Goal: Task Accomplishment & Management: Use online tool/utility

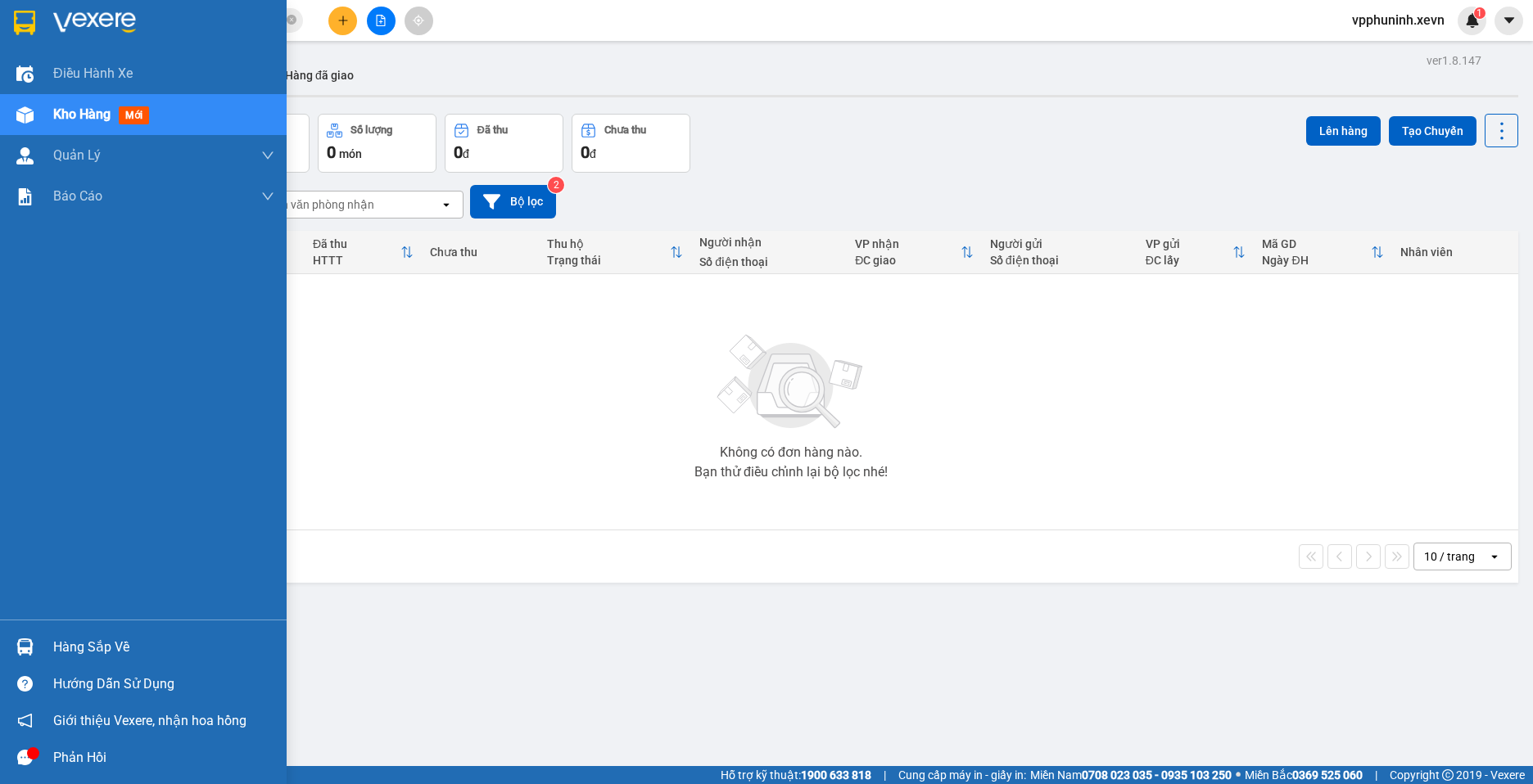
click at [63, 650] on div "Hàng sắp về" at bounding box center [164, 648] width 222 height 24
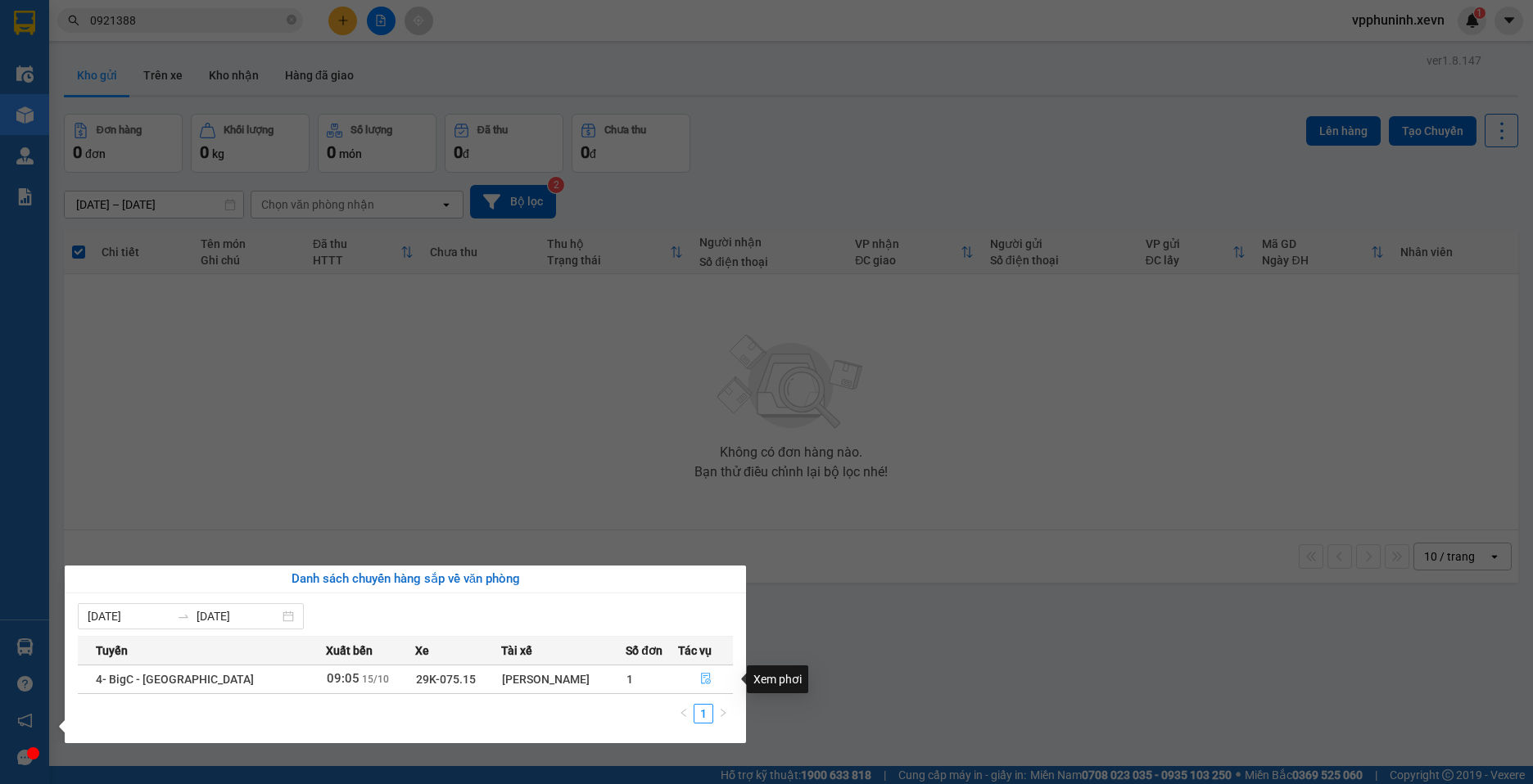
click at [700, 676] on icon "file-done" at bounding box center [706, 678] width 11 height 11
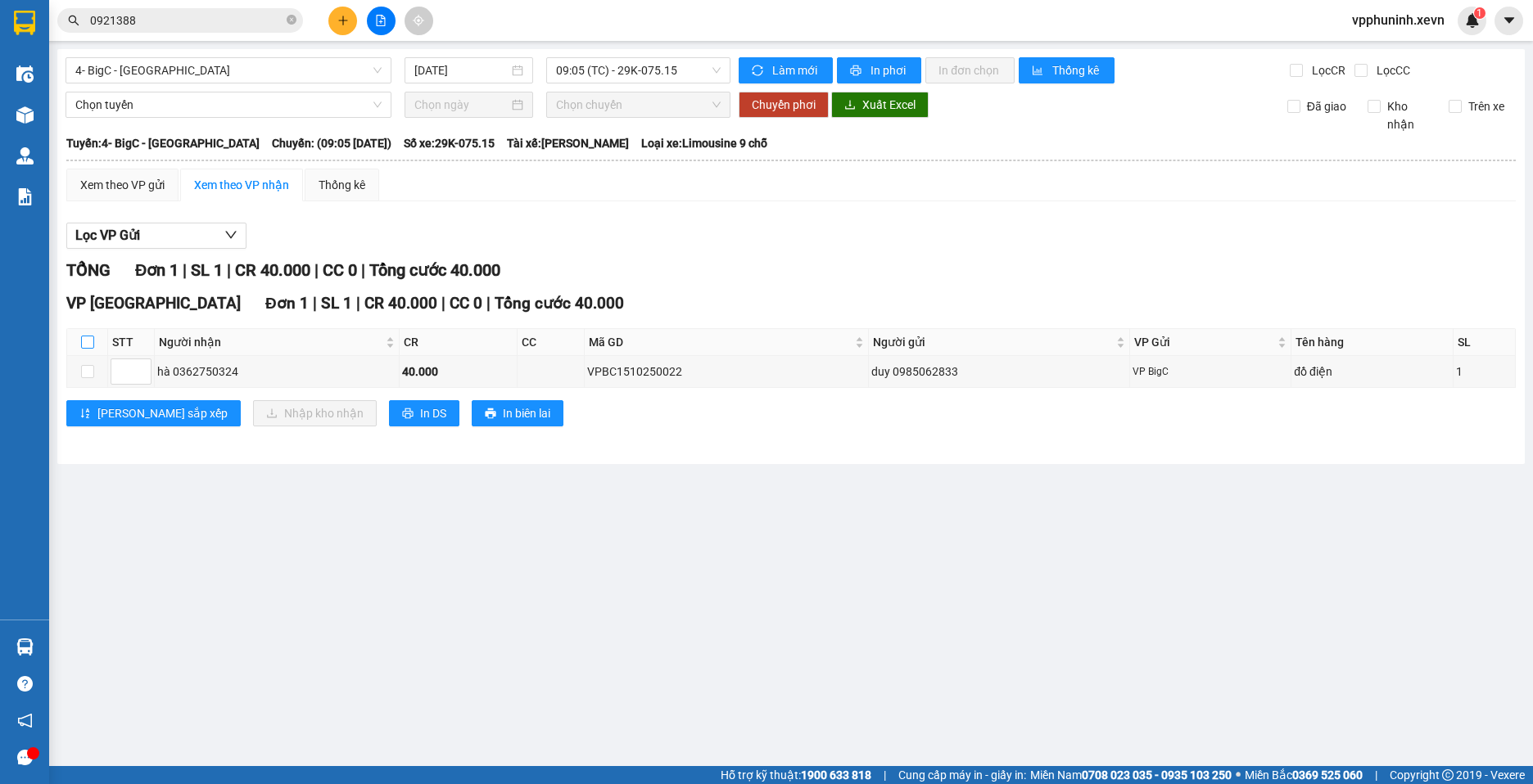
click at [90, 342] on input "checkbox" at bounding box center [88, 342] width 13 height 13
checkbox input "true"
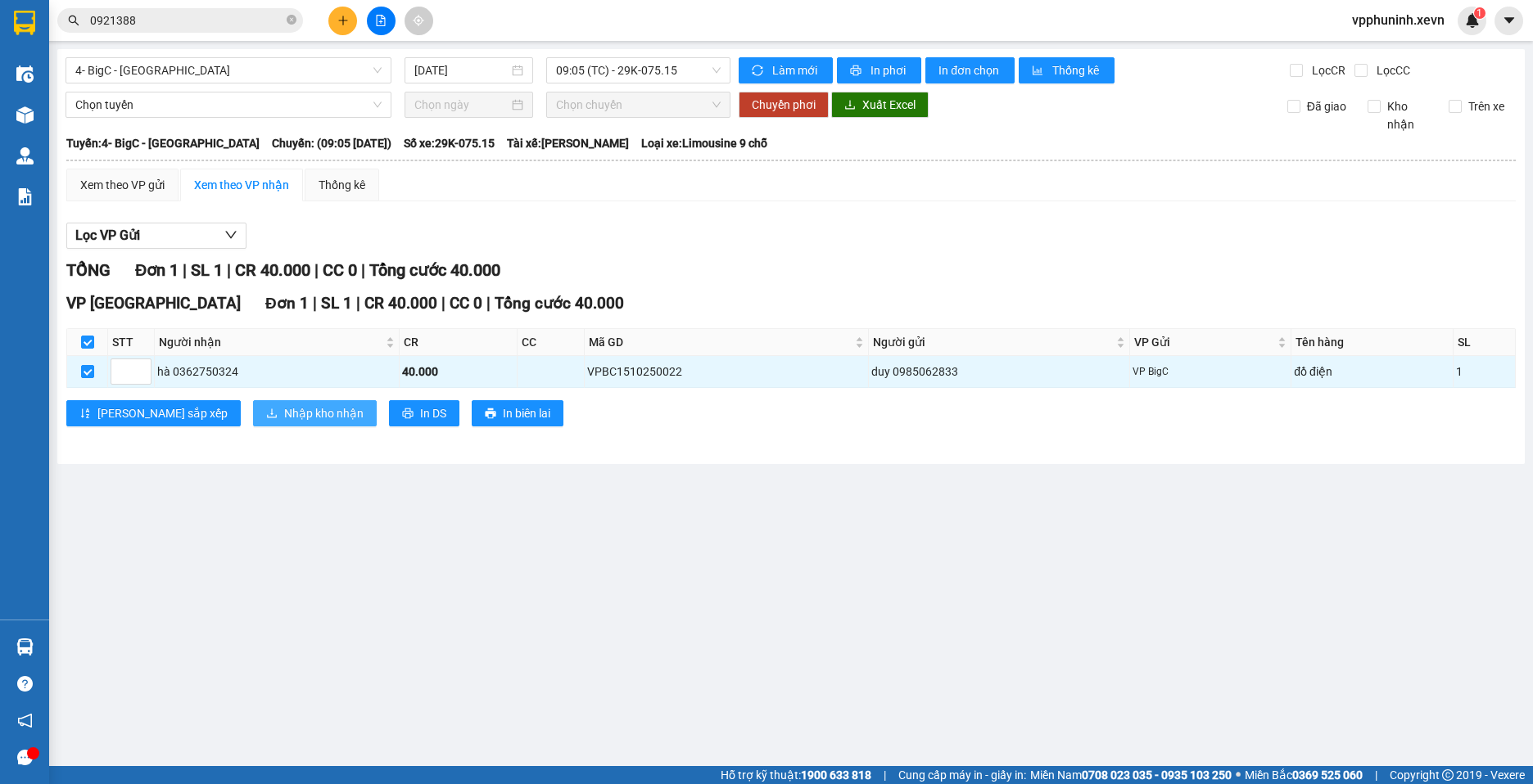
click at [284, 412] on span "Nhập kho nhận" at bounding box center [323, 413] width 79 height 18
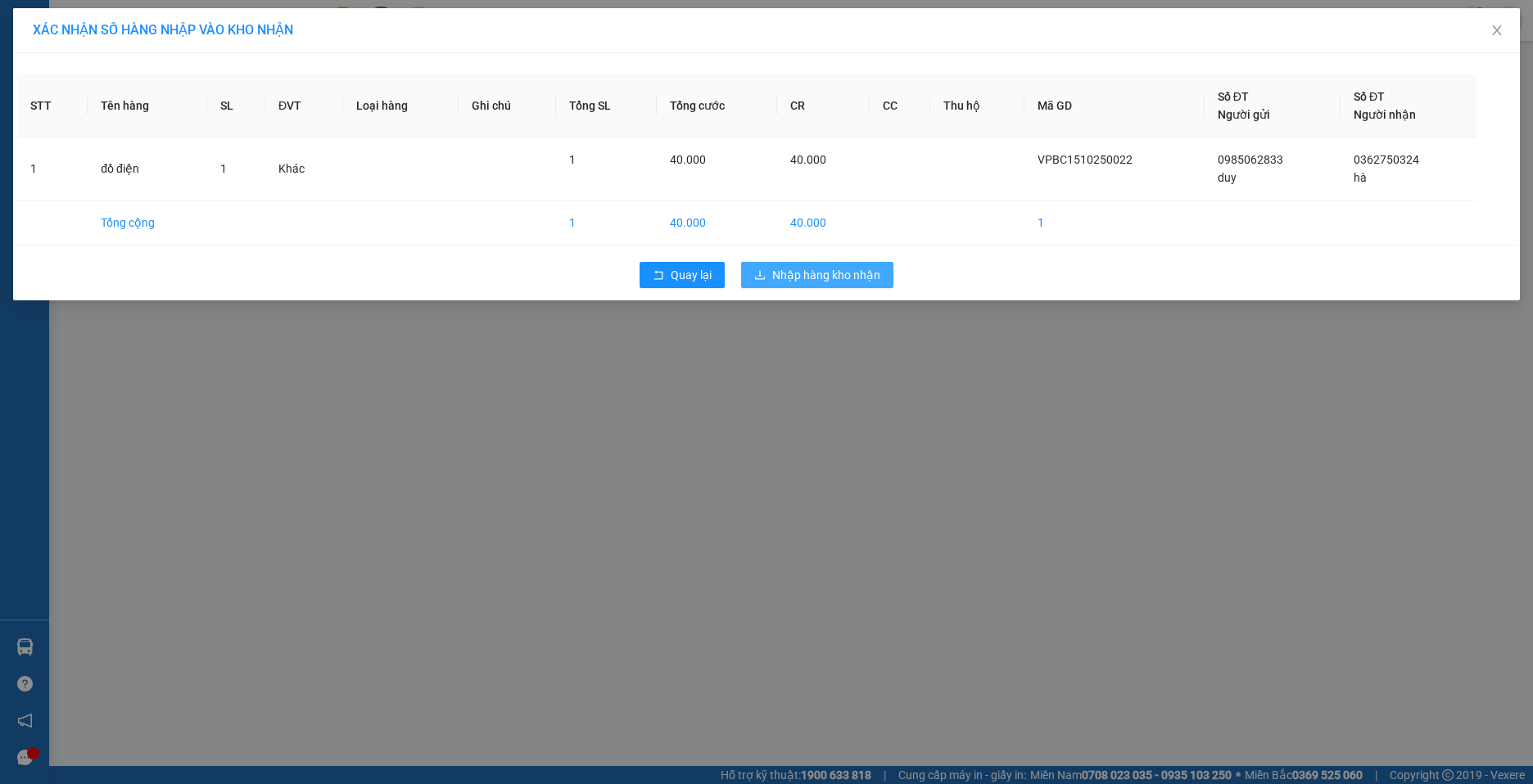
click at [816, 280] on span "Nhập hàng kho nhận" at bounding box center [826, 275] width 108 height 18
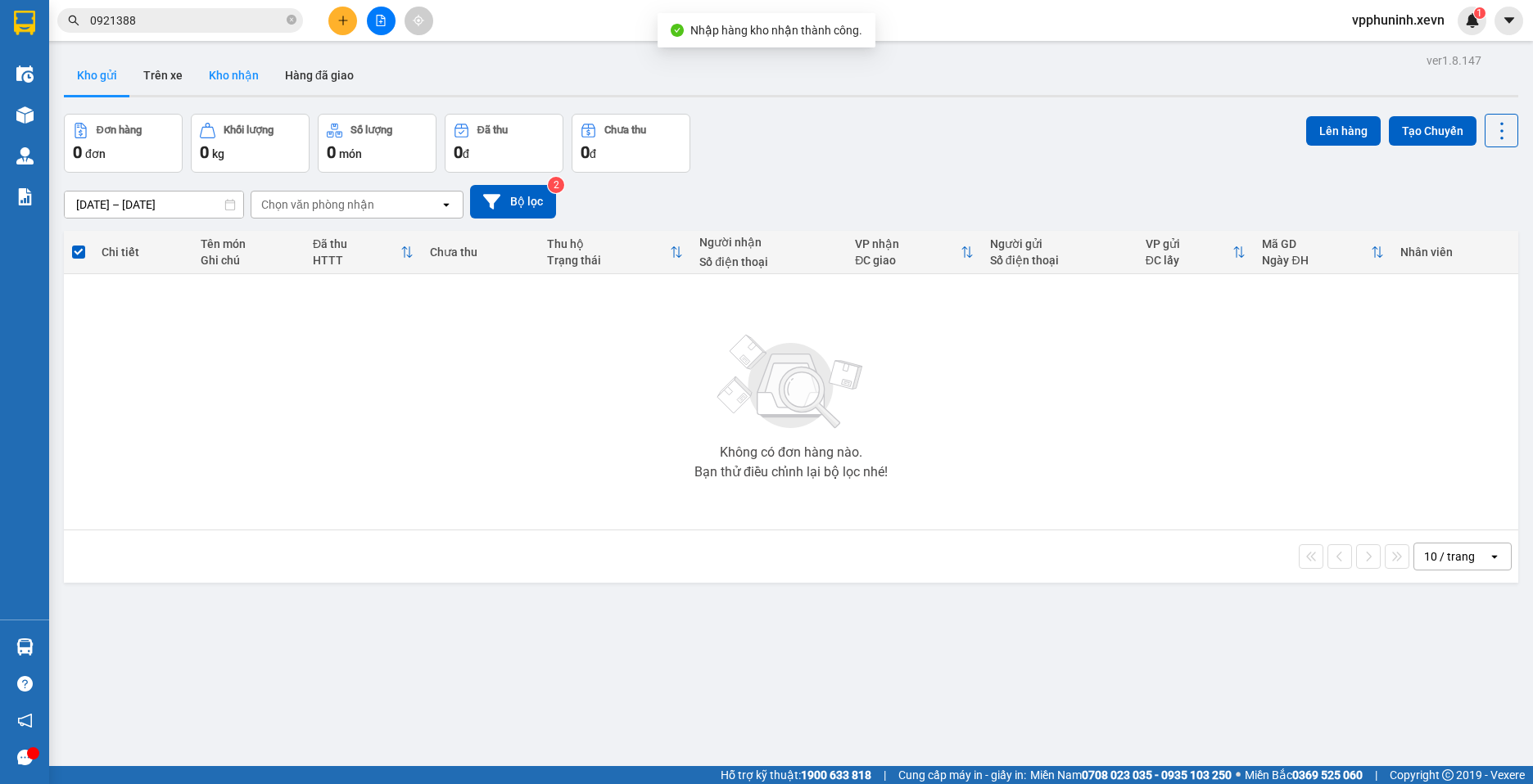
click at [249, 82] on button "Kho nhận" at bounding box center [233, 76] width 76 height 39
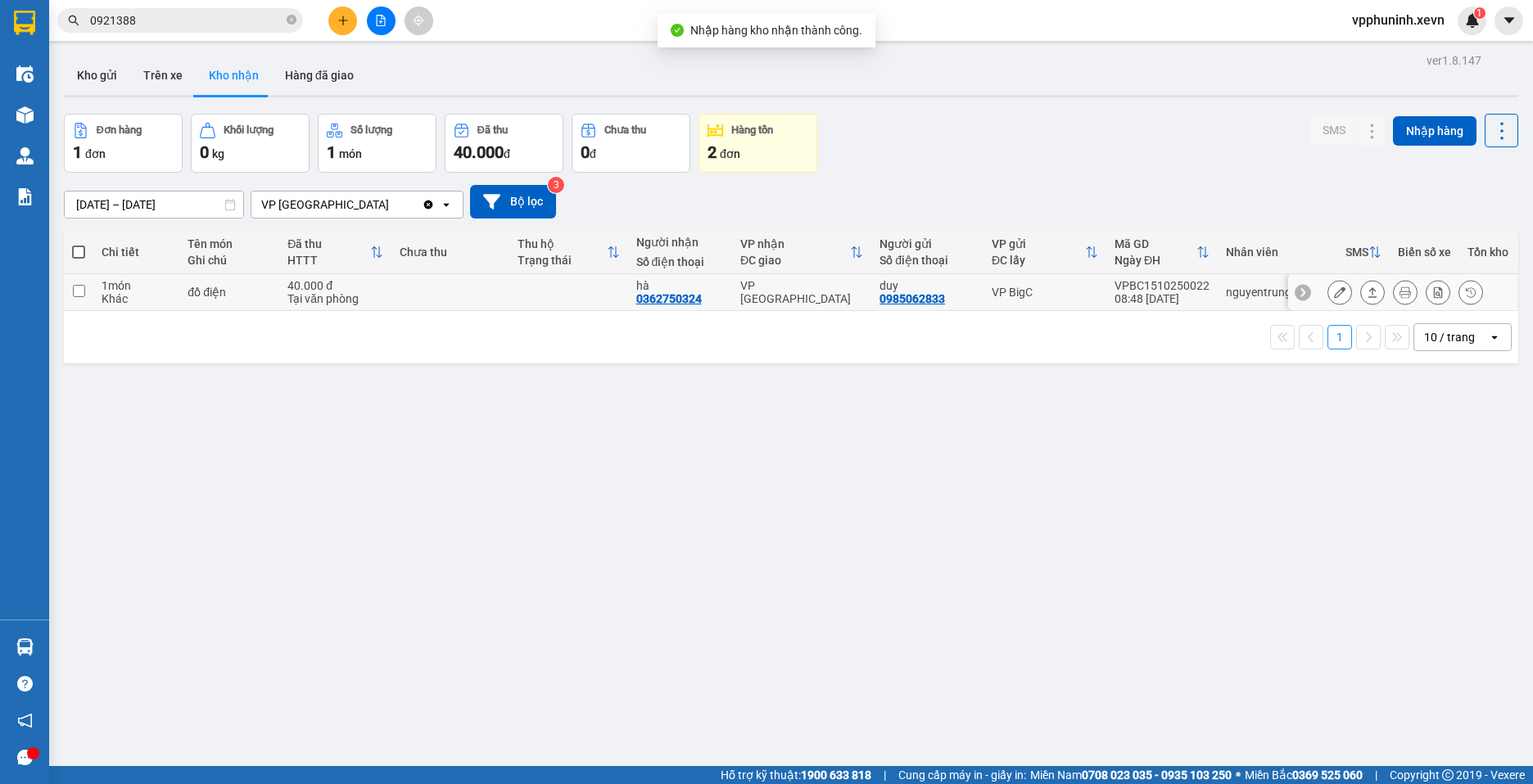
click at [300, 297] on div "Tại văn phòng" at bounding box center [336, 299] width 96 height 13
checkbox input "true"
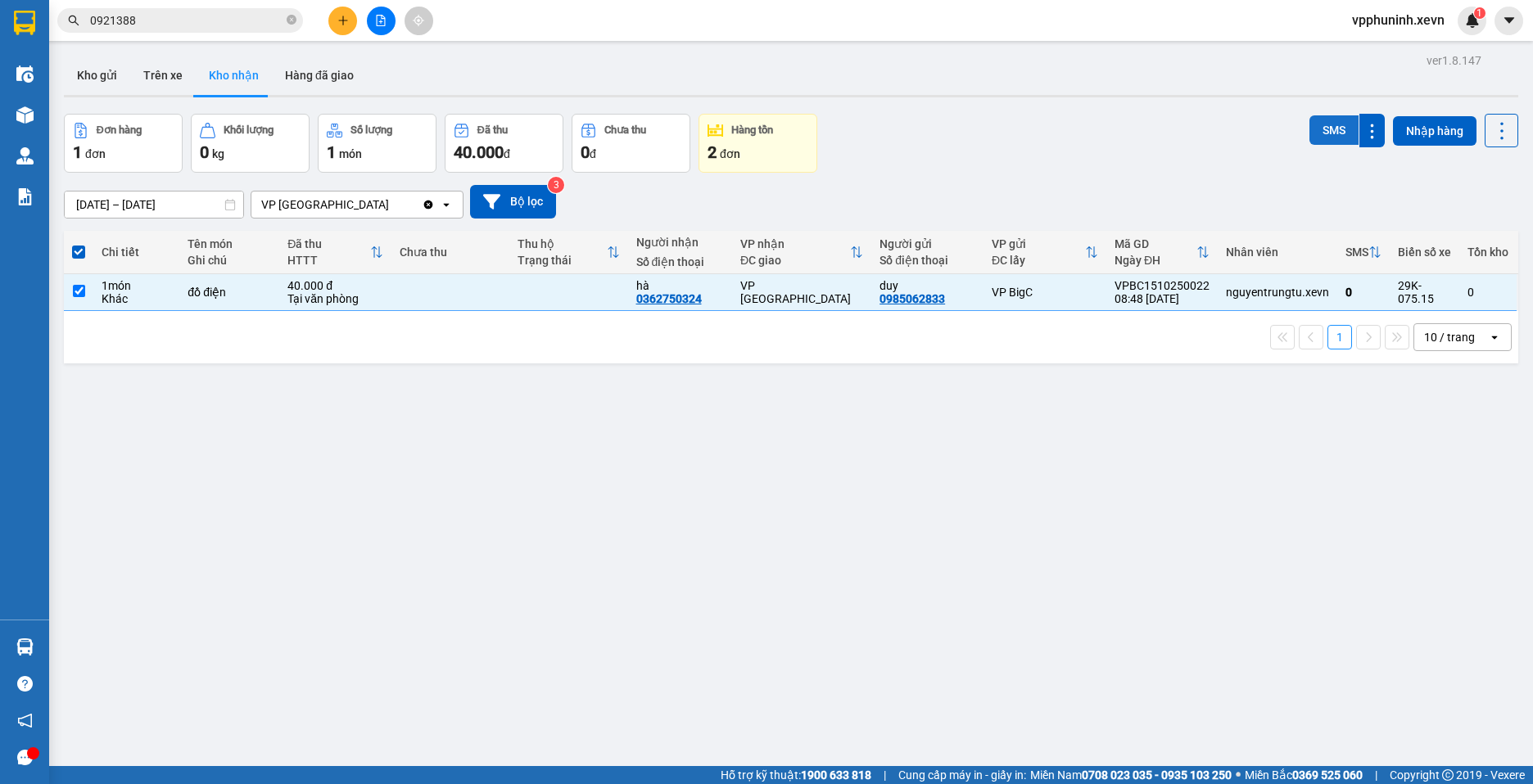
click at [1334, 130] on button "SMS" at bounding box center [1334, 131] width 50 height 30
